Goal: Transaction & Acquisition: Subscribe to service/newsletter

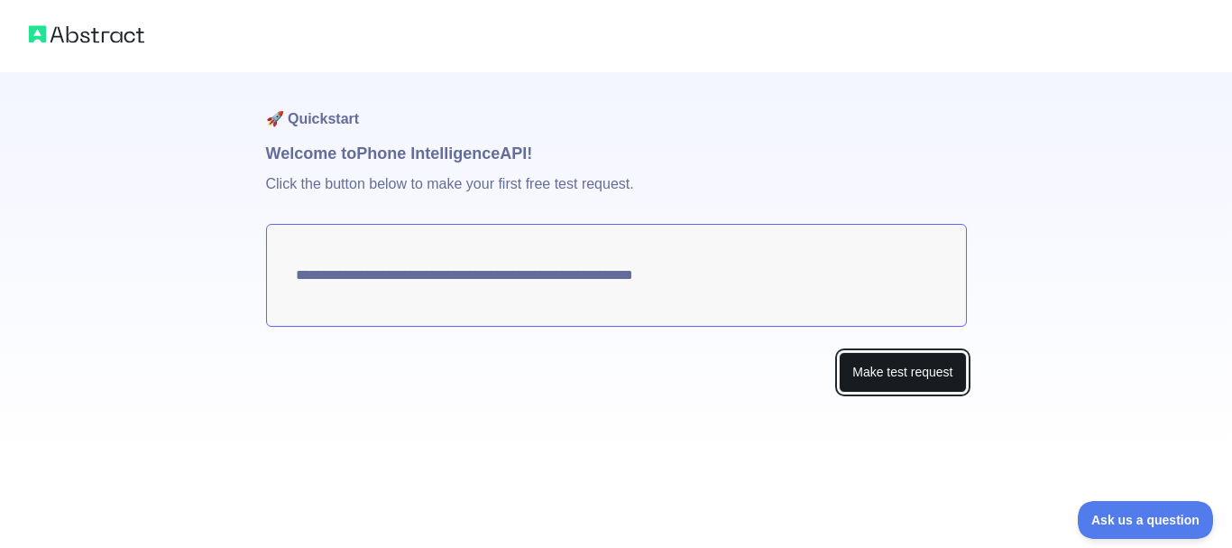
click at [892, 381] on button "Make test request" at bounding box center [902, 372] width 127 height 41
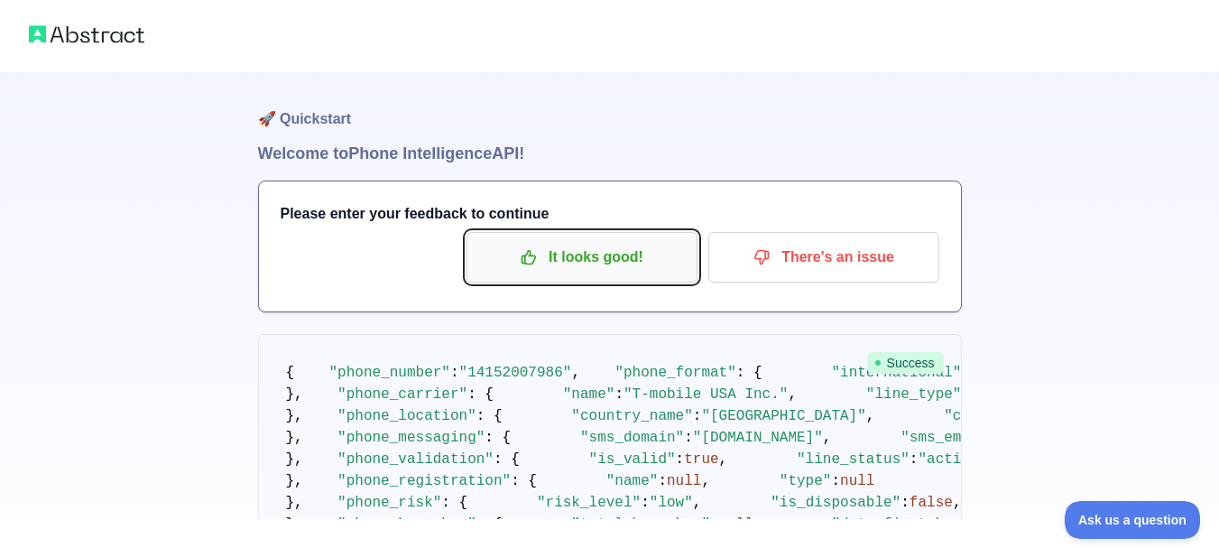
click at [576, 256] on p "It looks good!" at bounding box center [582, 257] width 204 height 31
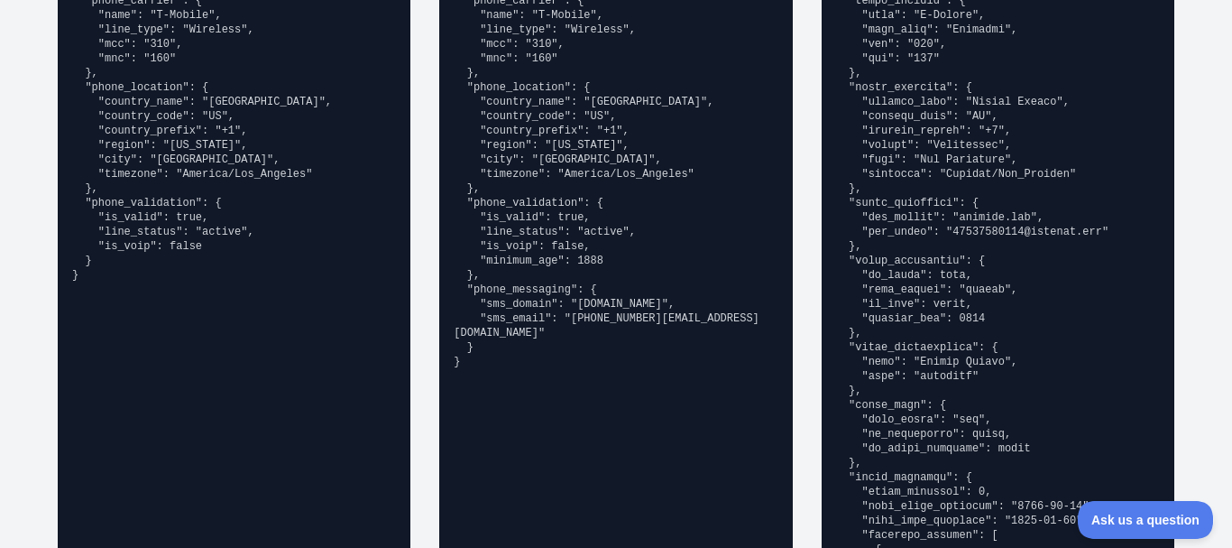
scroll to position [1509, 0]
